Goal: Transaction & Acquisition: Obtain resource

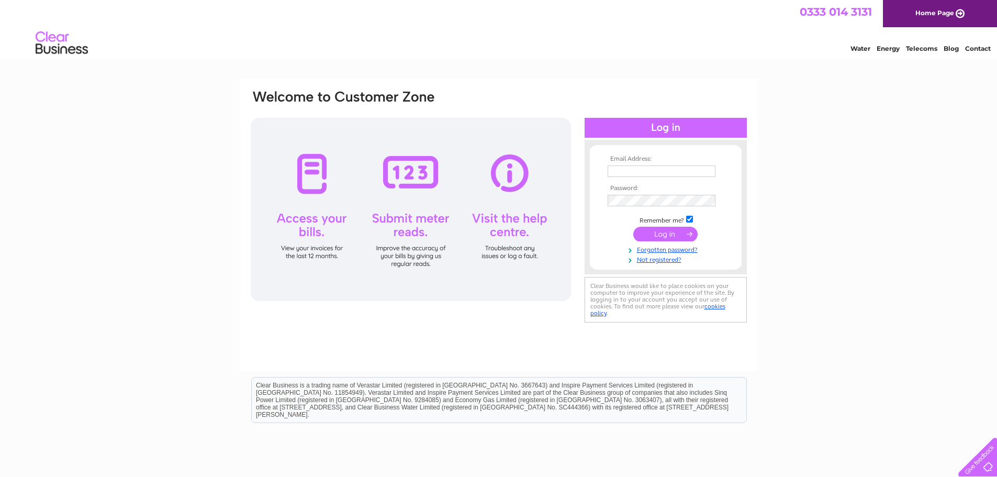
type input "[EMAIL_ADDRESS][DOMAIN_NAME]"
click at [665, 231] on input "submit" at bounding box center [665, 234] width 64 height 15
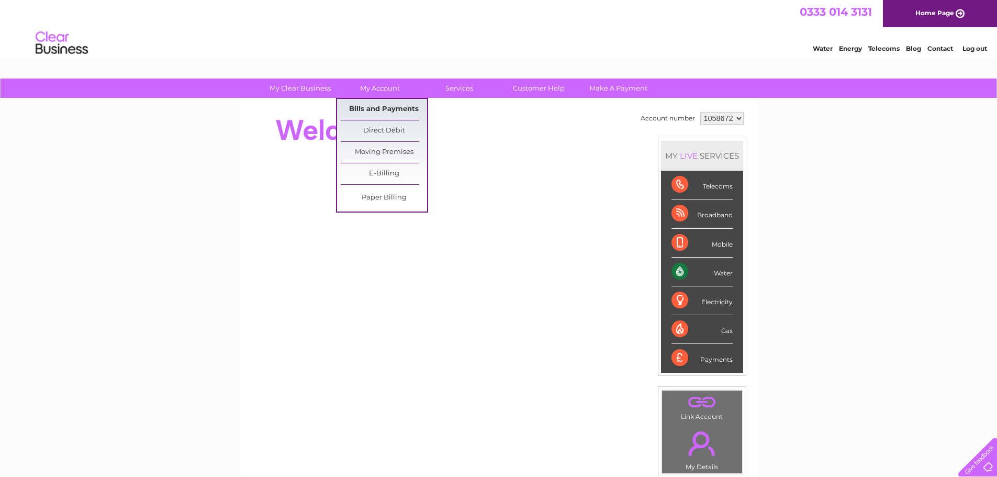
click at [388, 104] on link "Bills and Payments" at bounding box center [384, 109] width 86 height 21
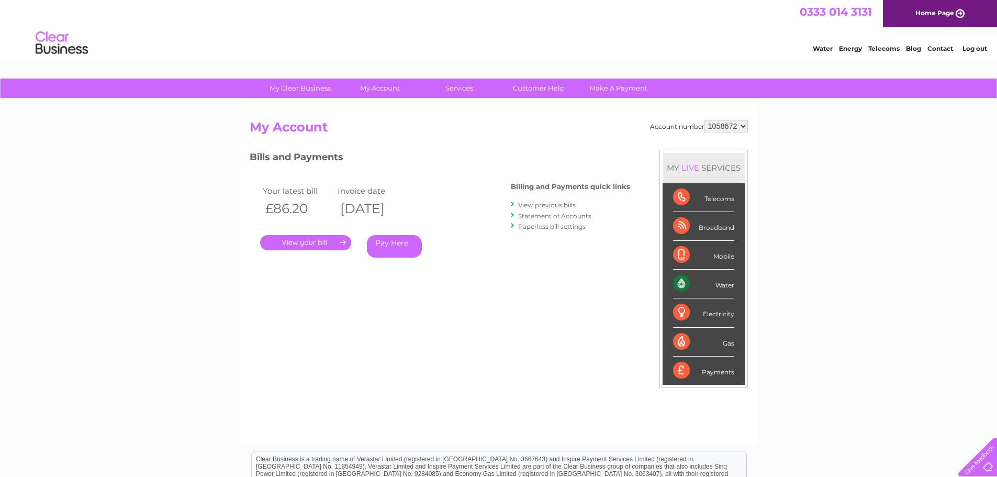
click at [539, 204] on link "View previous bills" at bounding box center [547, 205] width 58 height 8
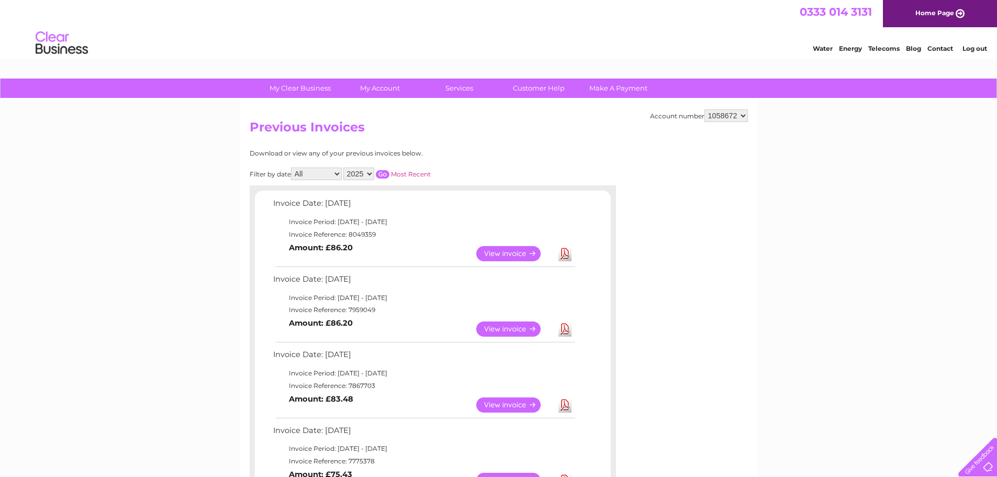
click at [563, 331] on link "Download" at bounding box center [564, 328] width 13 height 15
click at [566, 407] on link "Download" at bounding box center [564, 404] width 13 height 15
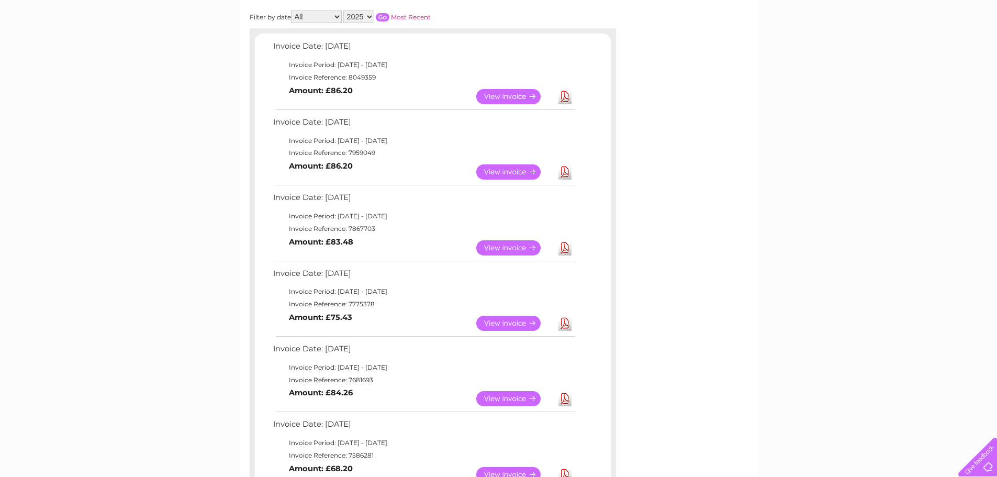
scroll to position [174, 0]
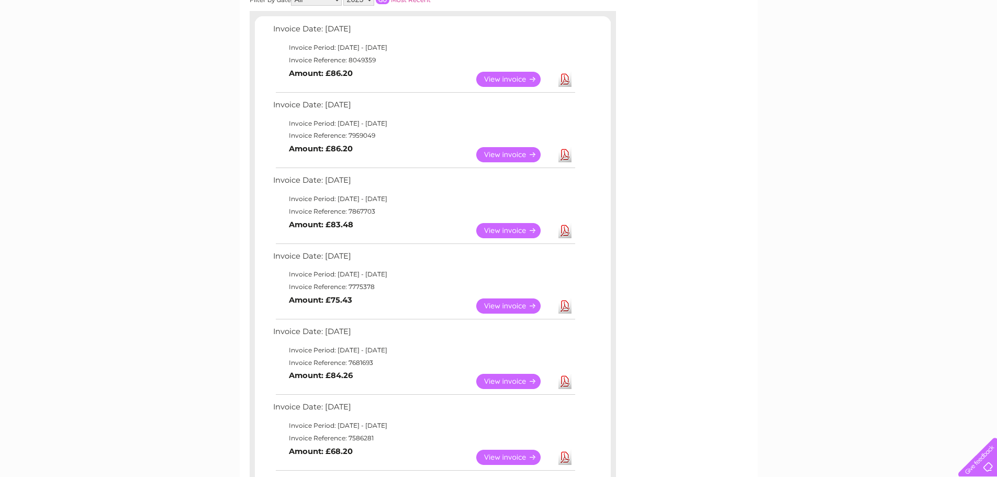
click at [562, 305] on link "Download" at bounding box center [564, 305] width 13 height 15
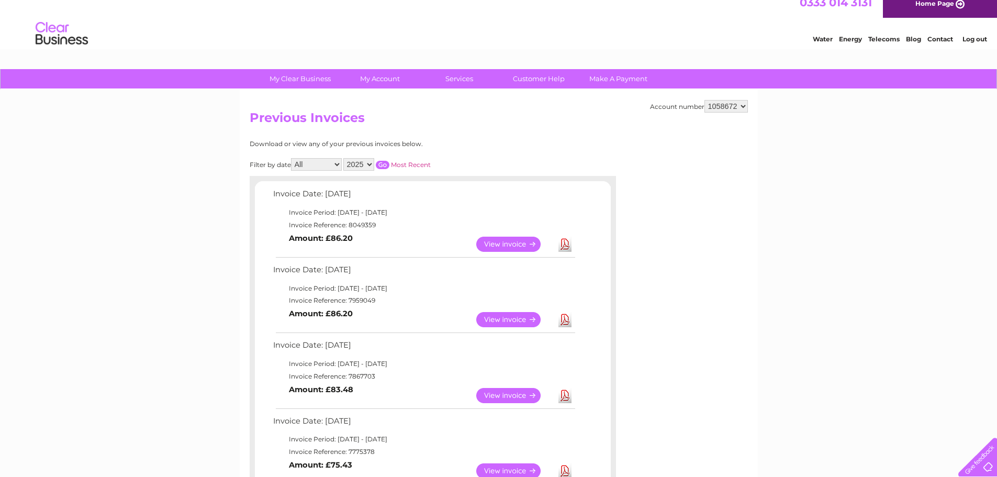
scroll to position [0, 0]
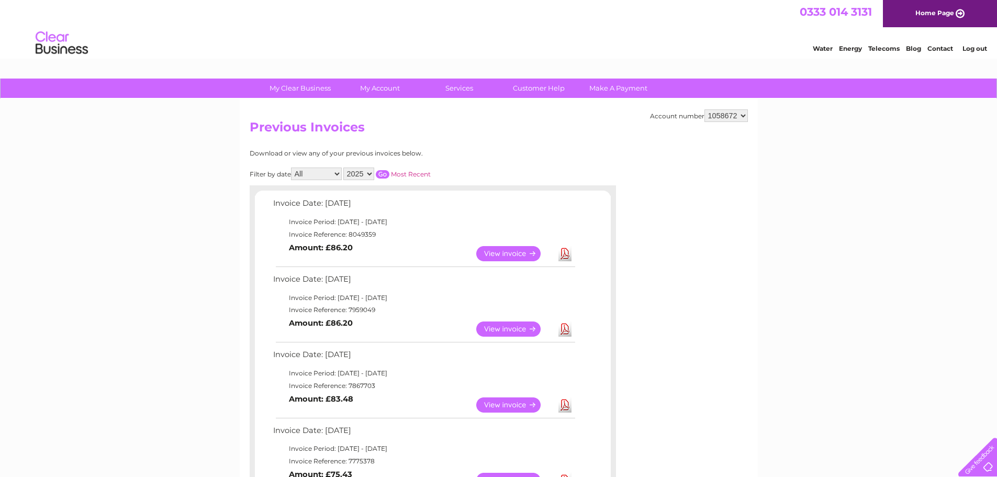
click at [967, 50] on link "Log out" at bounding box center [974, 48] width 25 height 8
